Goal: Navigation & Orientation: Find specific page/section

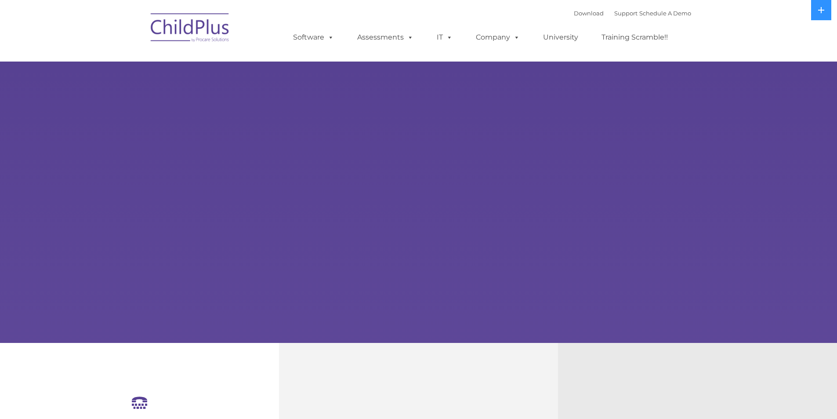
select select "MEDIUM"
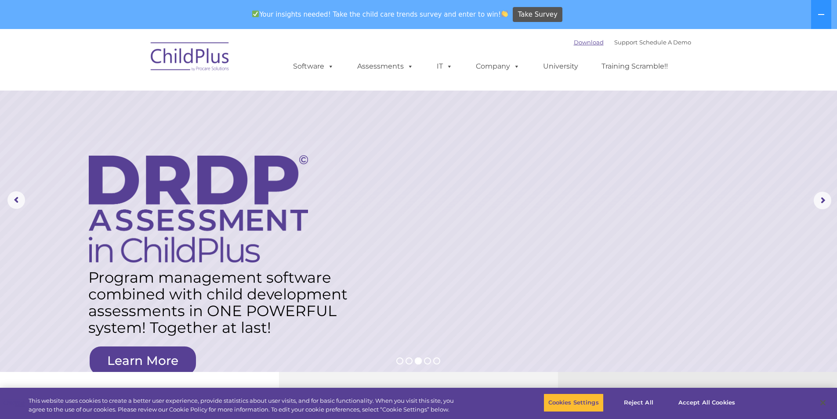
click at [578, 41] on link "Download" at bounding box center [589, 42] width 30 height 7
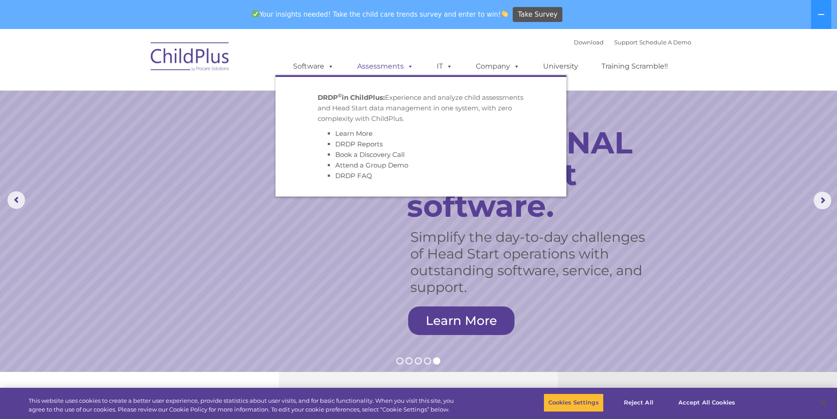
click at [388, 68] on link "Assessments" at bounding box center [386, 67] width 74 height 18
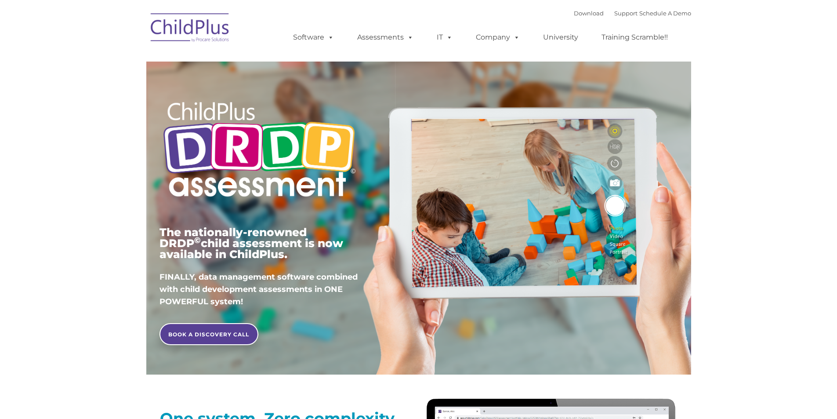
type input ""
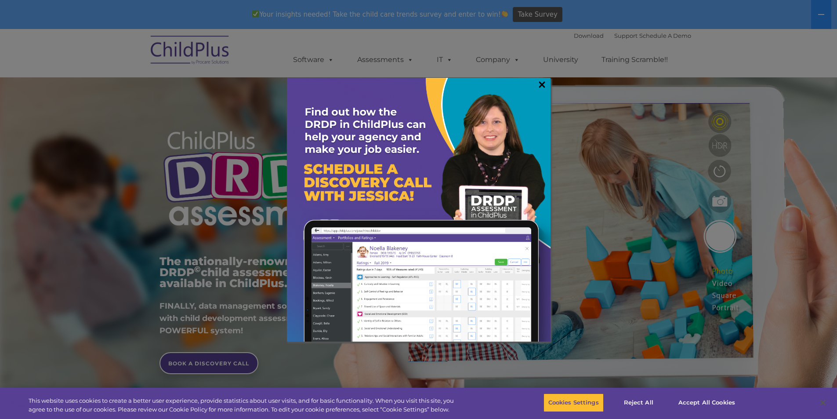
click at [542, 84] on link "×" at bounding box center [542, 84] width 10 height 9
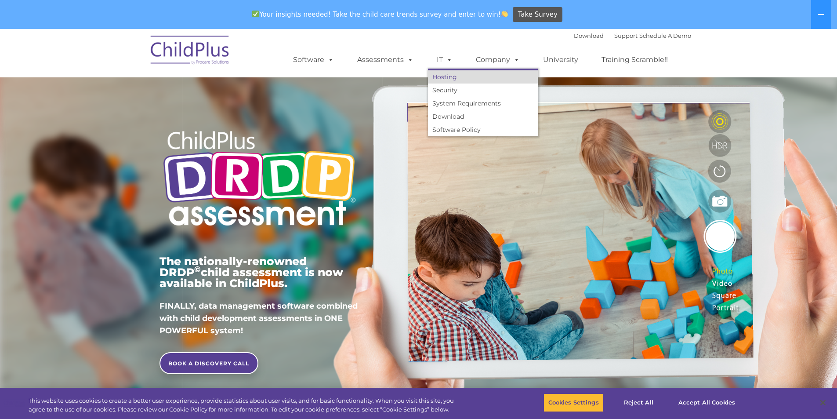
click at [443, 76] on link "Hosting" at bounding box center [483, 76] width 110 height 13
